Goal: Find specific page/section: Find specific page/section

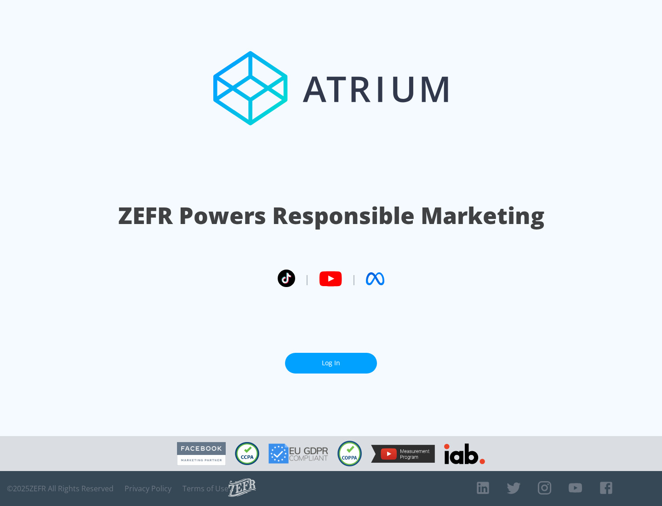
click at [331, 363] on link "Log In" at bounding box center [331, 363] width 92 height 21
